Goal: Task Accomplishment & Management: Manage account settings

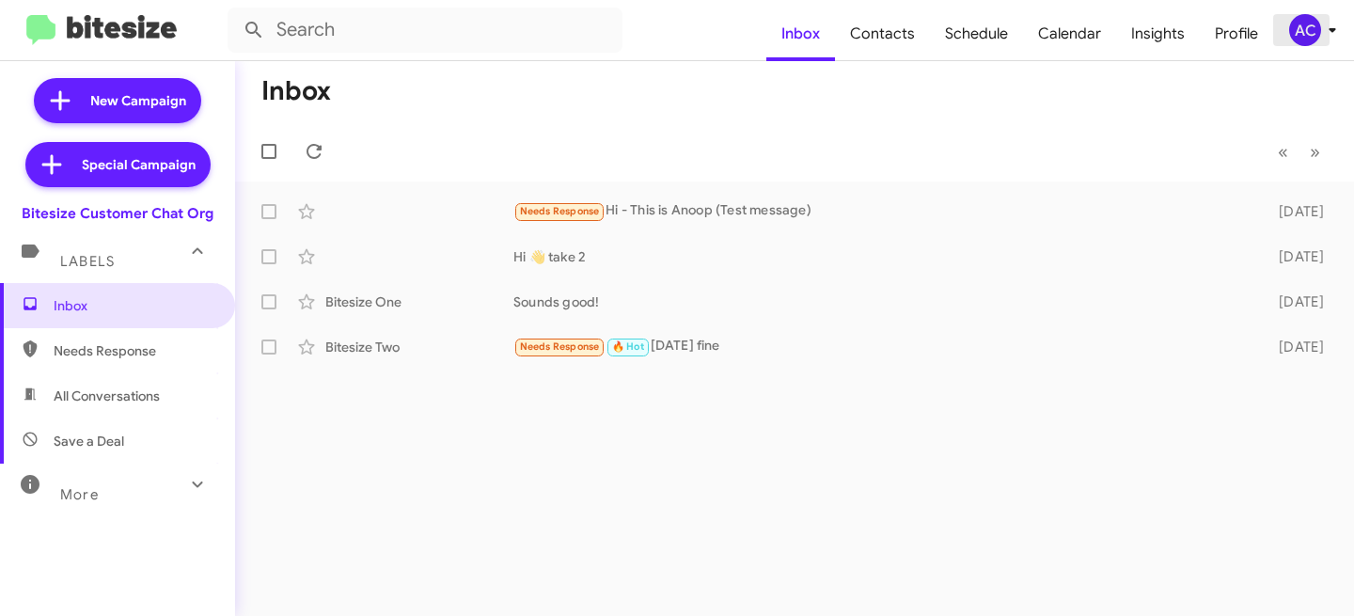
click at [1319, 45] on span "AC" at bounding box center [1316, 30] width 56 height 32
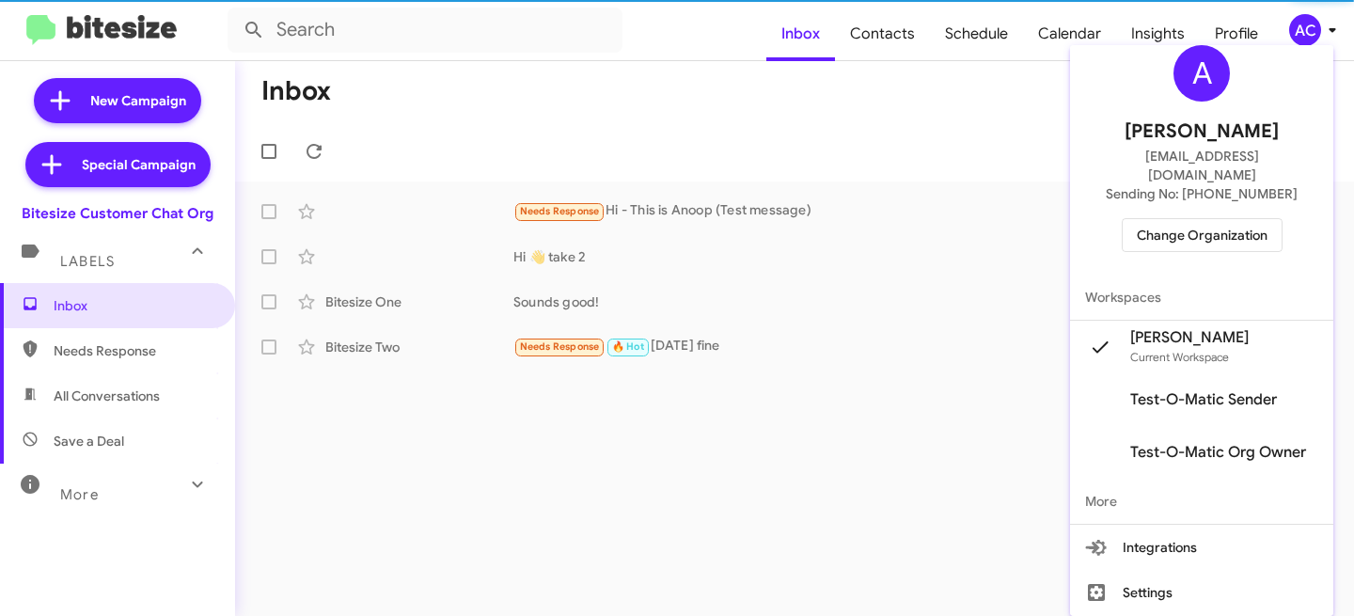
scroll to position [63, 0]
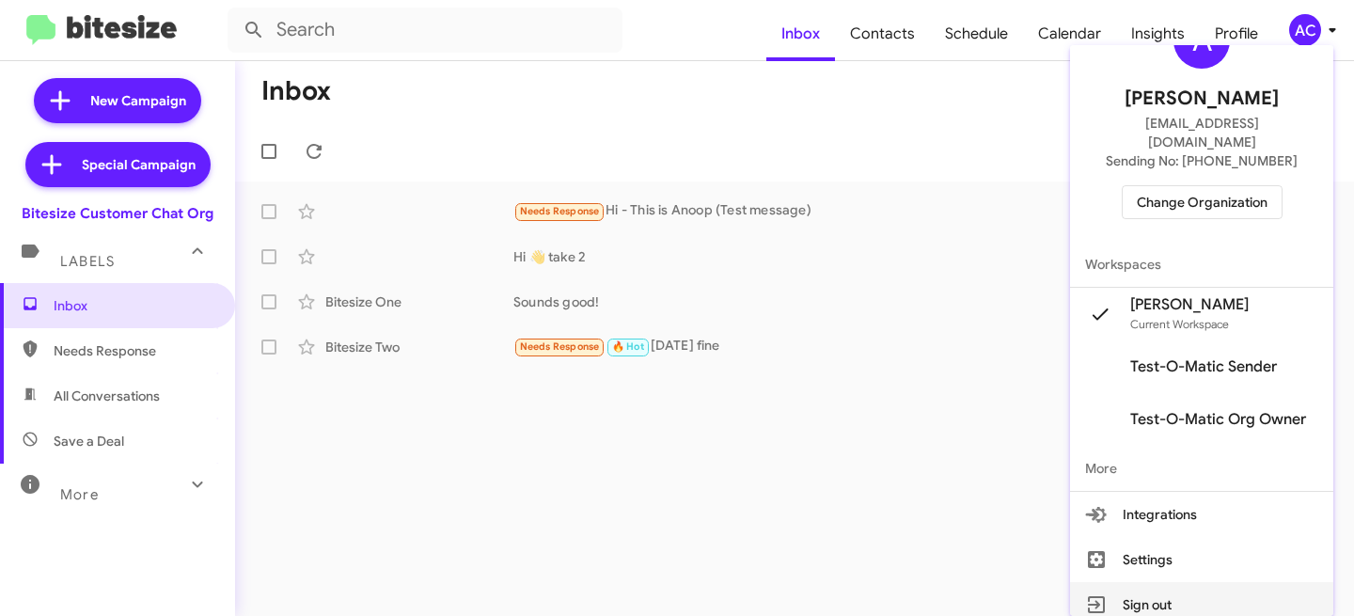
click at [1150, 584] on button "Sign out" at bounding box center [1201, 604] width 263 height 45
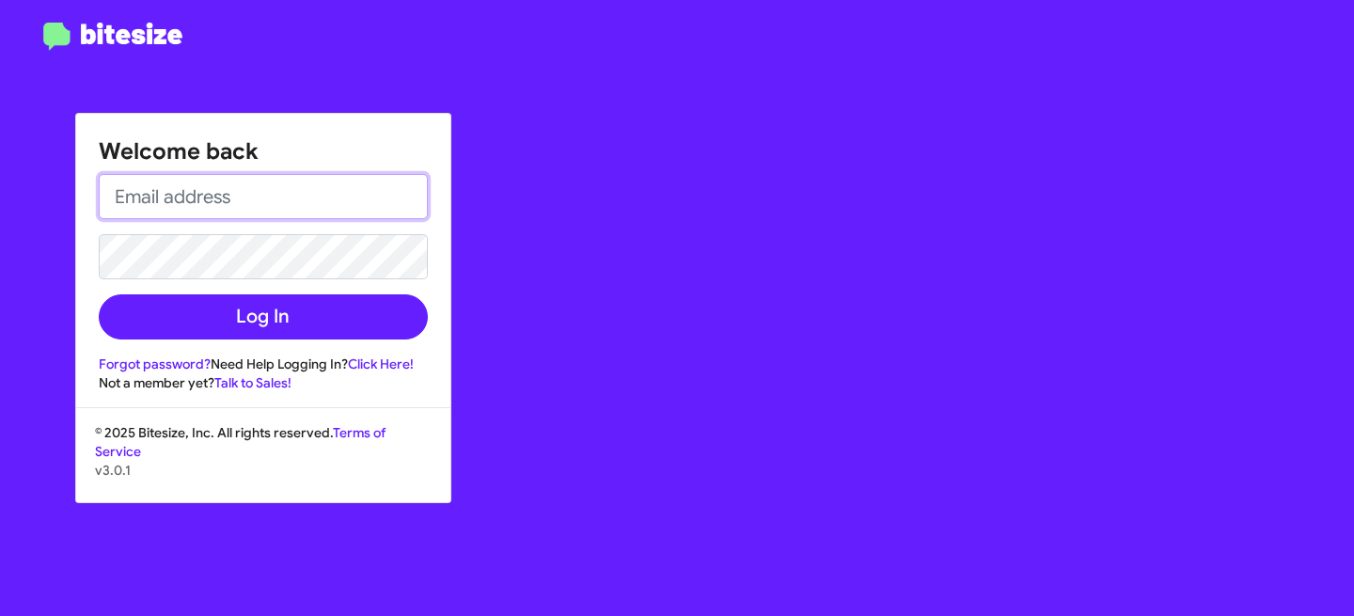
click at [234, 200] on input "email" at bounding box center [263, 196] width 329 height 45
paste input "[PERSON_NAME][EMAIL_ADDRESS][PERSON_NAME][PERSON_NAME][DOMAIN_NAME]"
click at [117, 197] on input "[PERSON_NAME][EMAIL_ADDRESS][PERSON_NAME][PERSON_NAME][DOMAIN_NAME]" at bounding box center [263, 196] width 329 height 45
type input "[PERSON_NAME][EMAIL_ADDRESS][PERSON_NAME][PERSON_NAME][DOMAIN_NAME]"
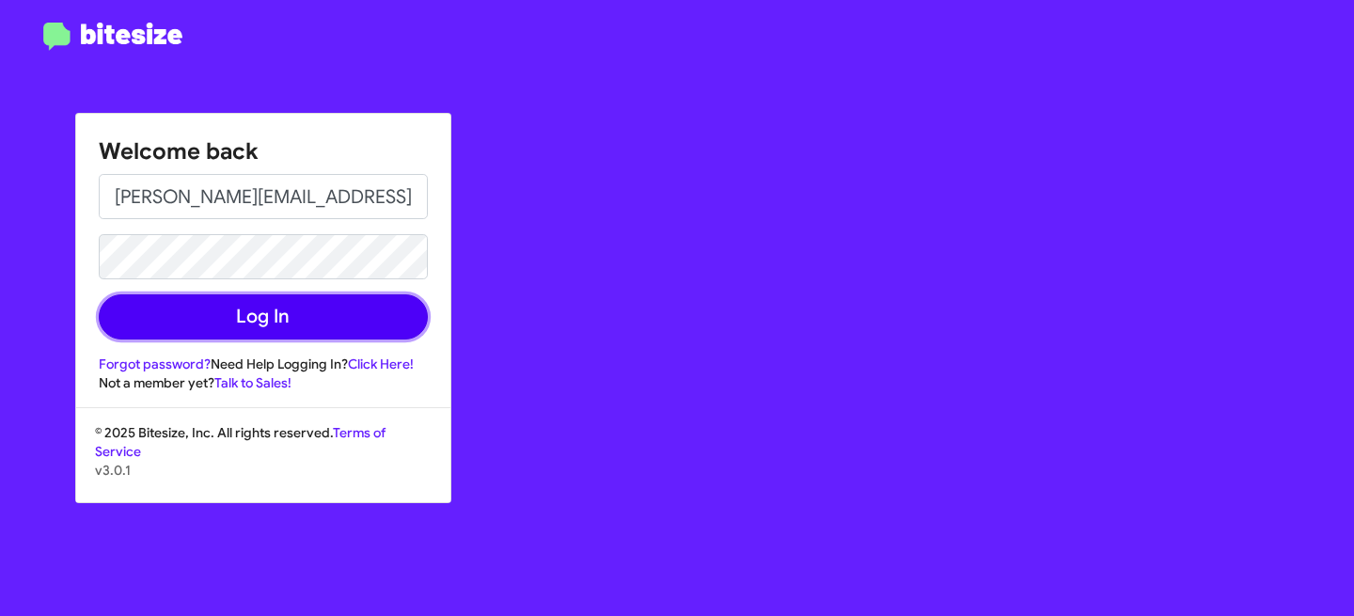
click at [259, 314] on button "Log In" at bounding box center [263, 316] width 329 height 45
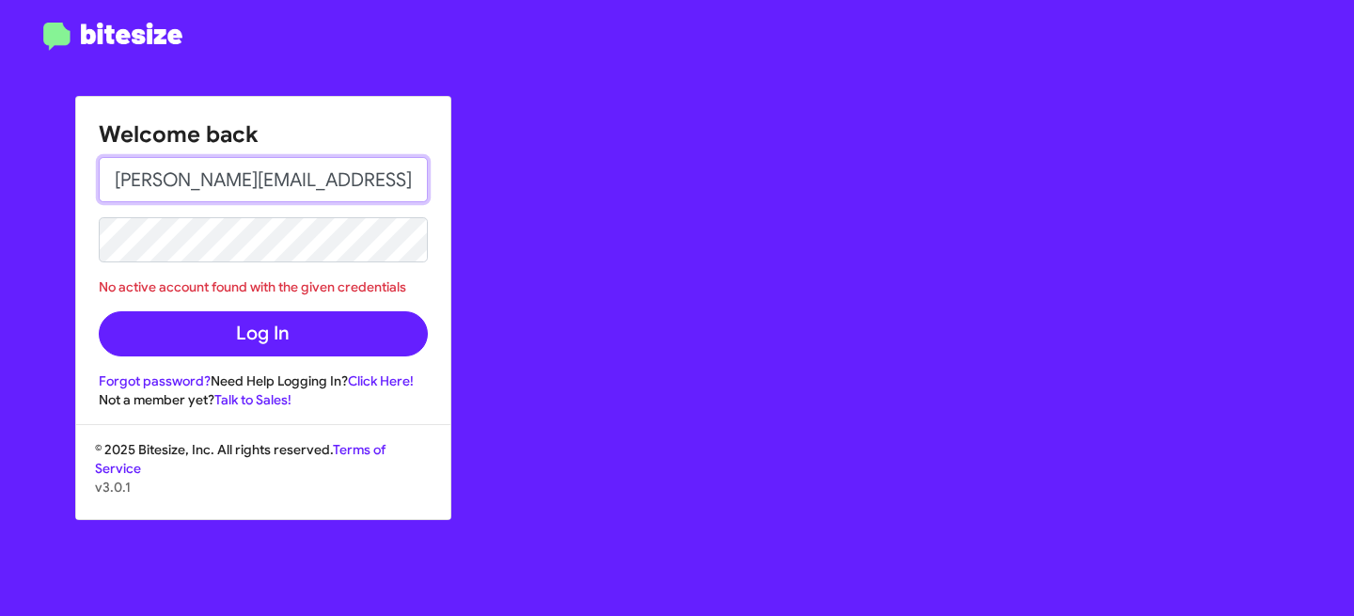
click at [118, 177] on input "[PERSON_NAME][EMAIL_ADDRESS][PERSON_NAME][PERSON_NAME][DOMAIN_NAME]" at bounding box center [263, 179] width 329 height 45
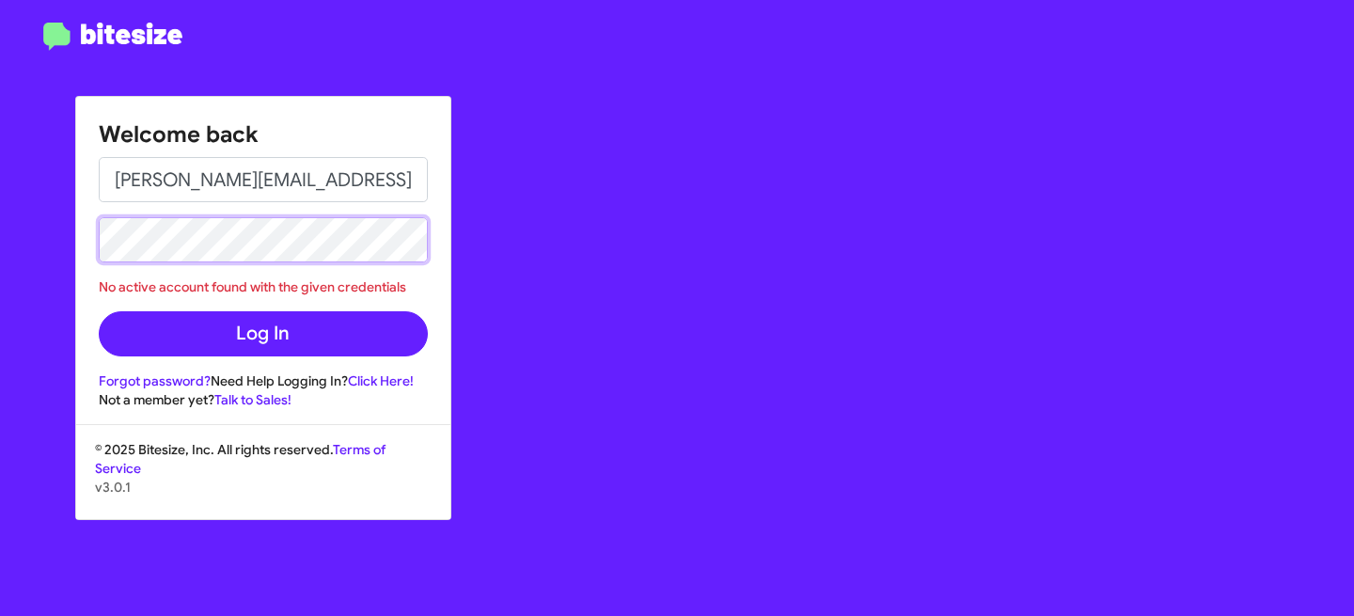
click at [43, 222] on div "Welcome back [PERSON_NAME][EMAIL_ADDRESS][PERSON_NAME][PERSON_NAME][DOMAIN_NAME…" at bounding box center [677, 308] width 1354 height 616
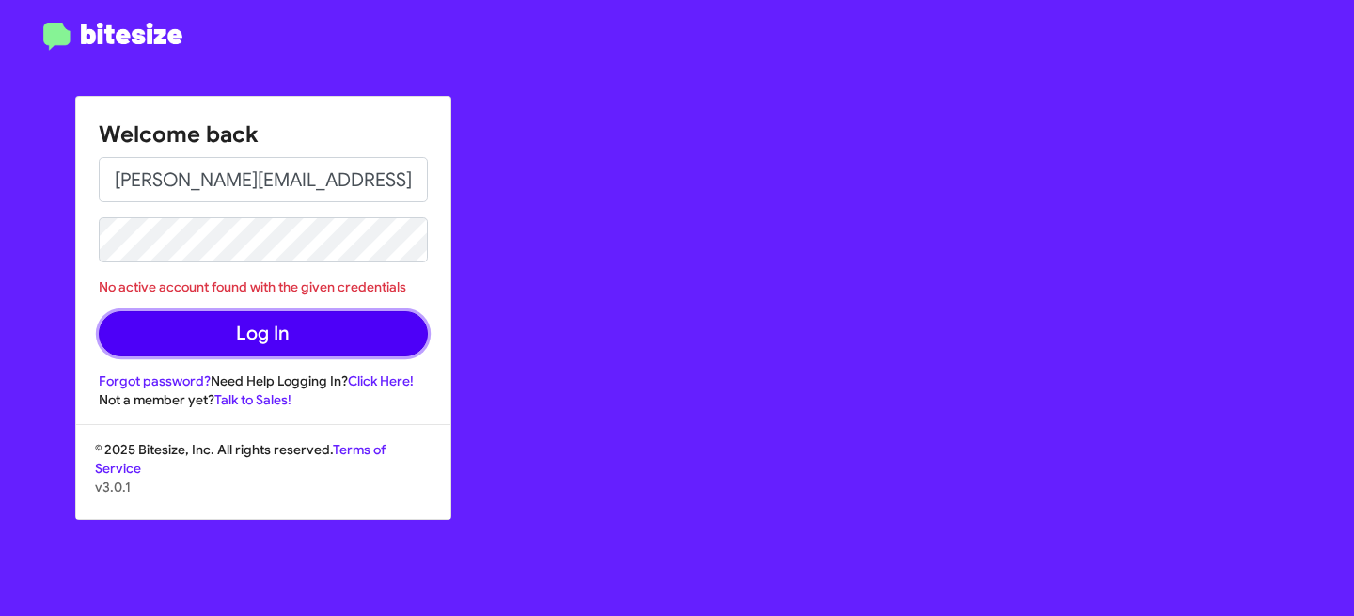
click at [264, 332] on button "Log In" at bounding box center [263, 333] width 329 height 45
